Goal: Check status

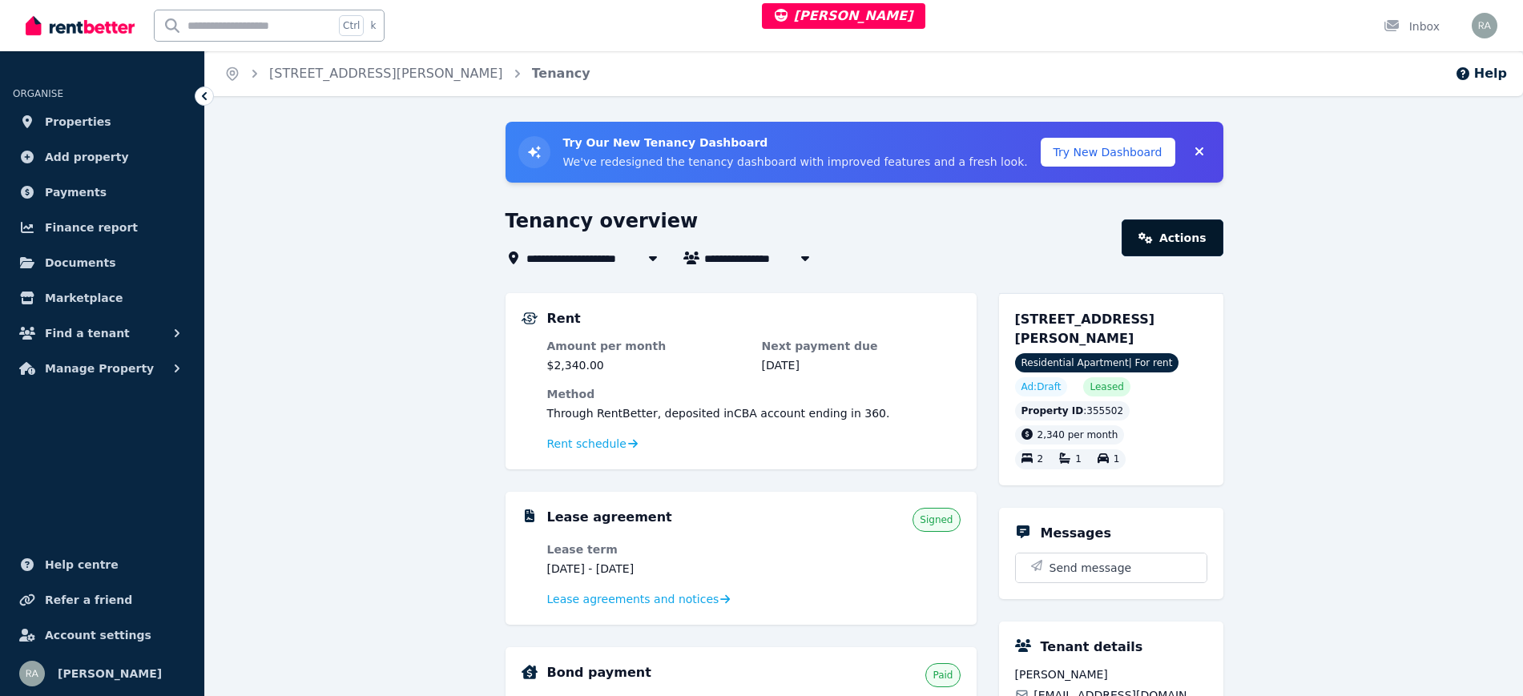
click at [1167, 242] on link "Actions" at bounding box center [1171, 237] width 101 height 37
